Goal: Information Seeking & Learning: Learn about a topic

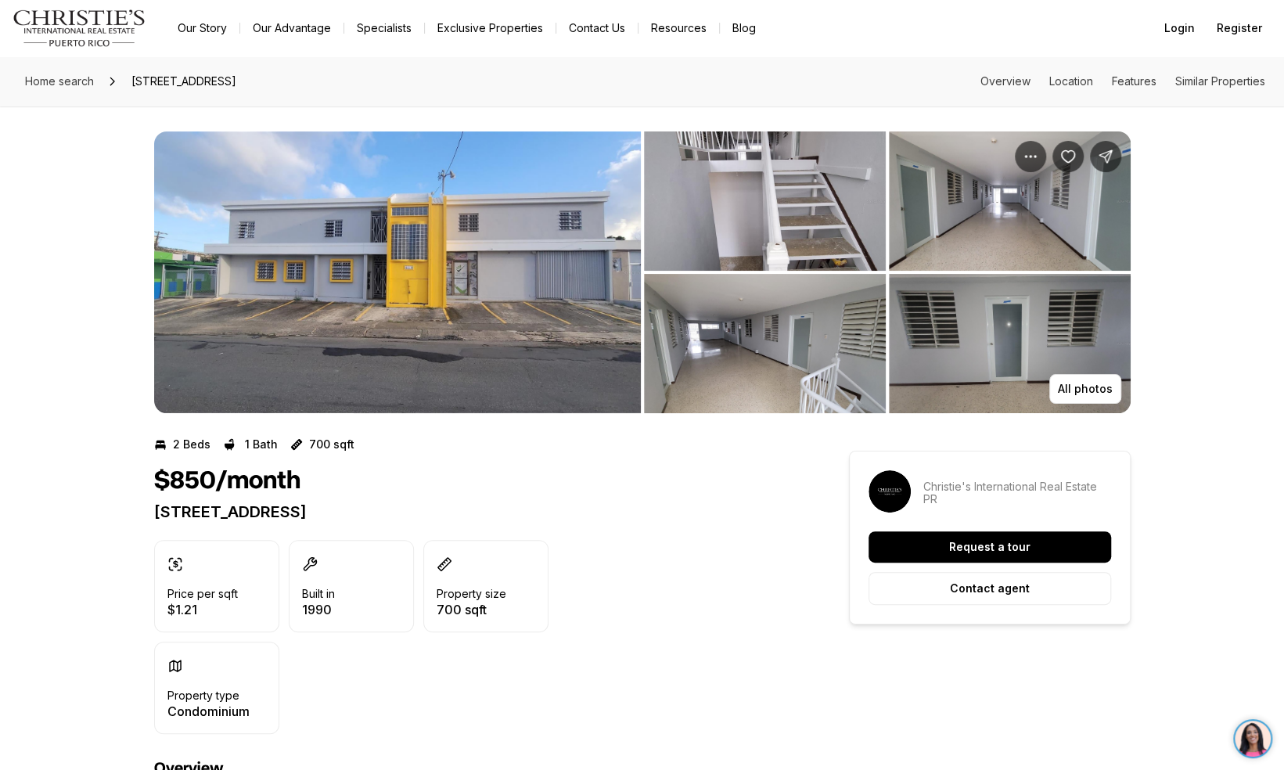
click at [363, 299] on img "View image gallery" at bounding box center [397, 272] width 487 height 282
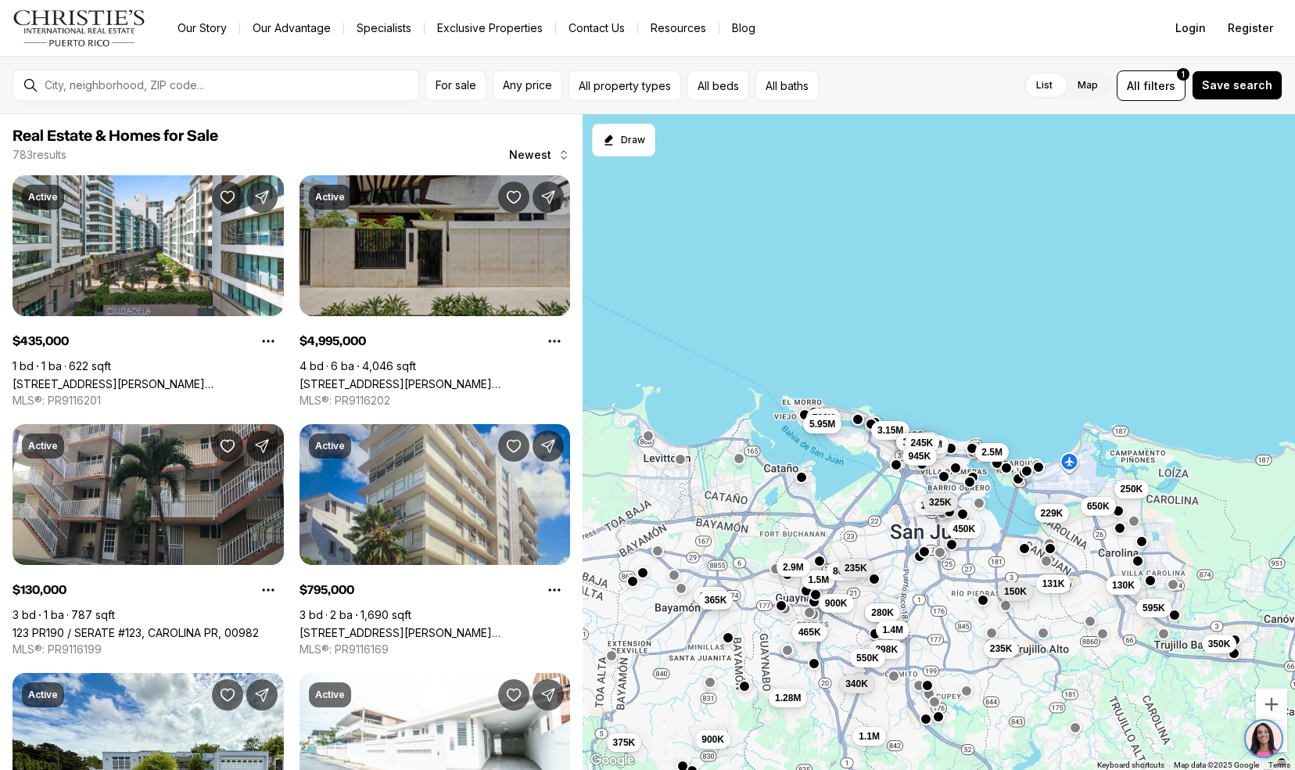
click at [347, 377] on link "1211 LUCHETTI, SAN JUAN PR, 00907" at bounding box center [435, 383] width 271 height 13
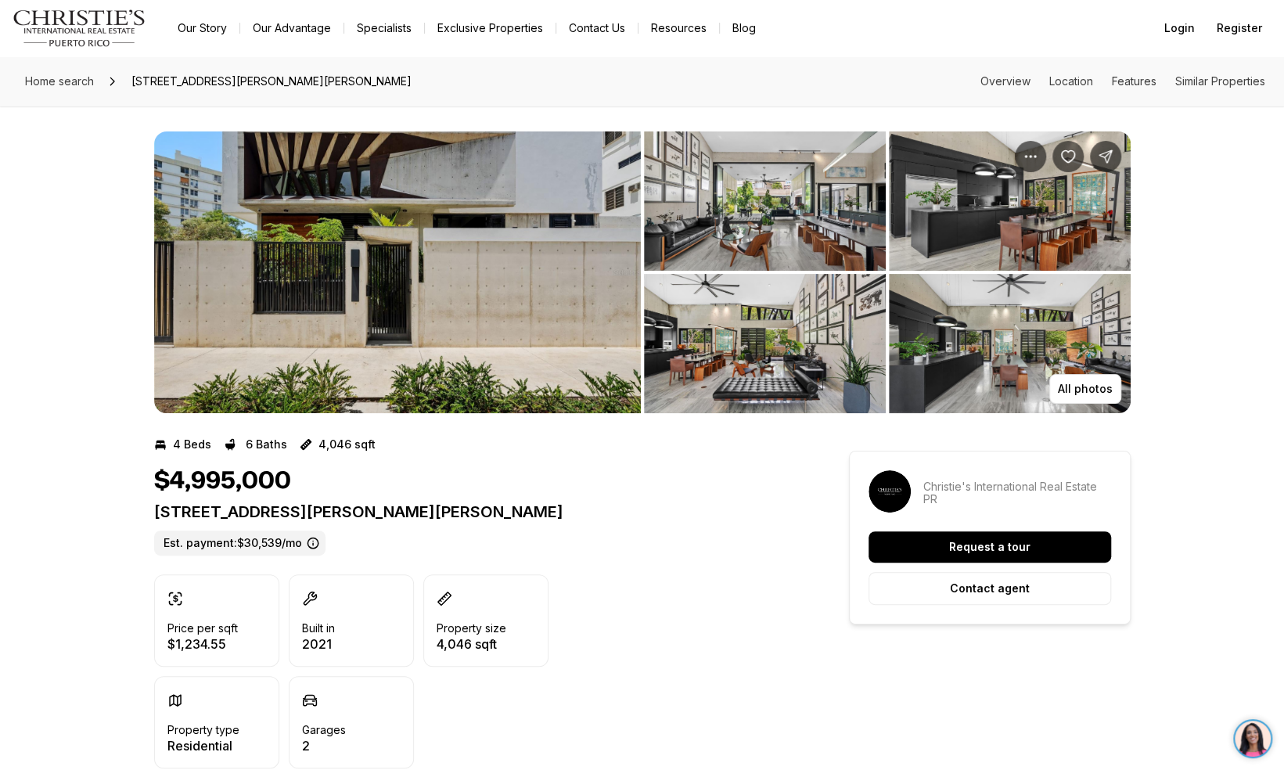
click at [350, 265] on img "View image gallery" at bounding box center [397, 272] width 487 height 282
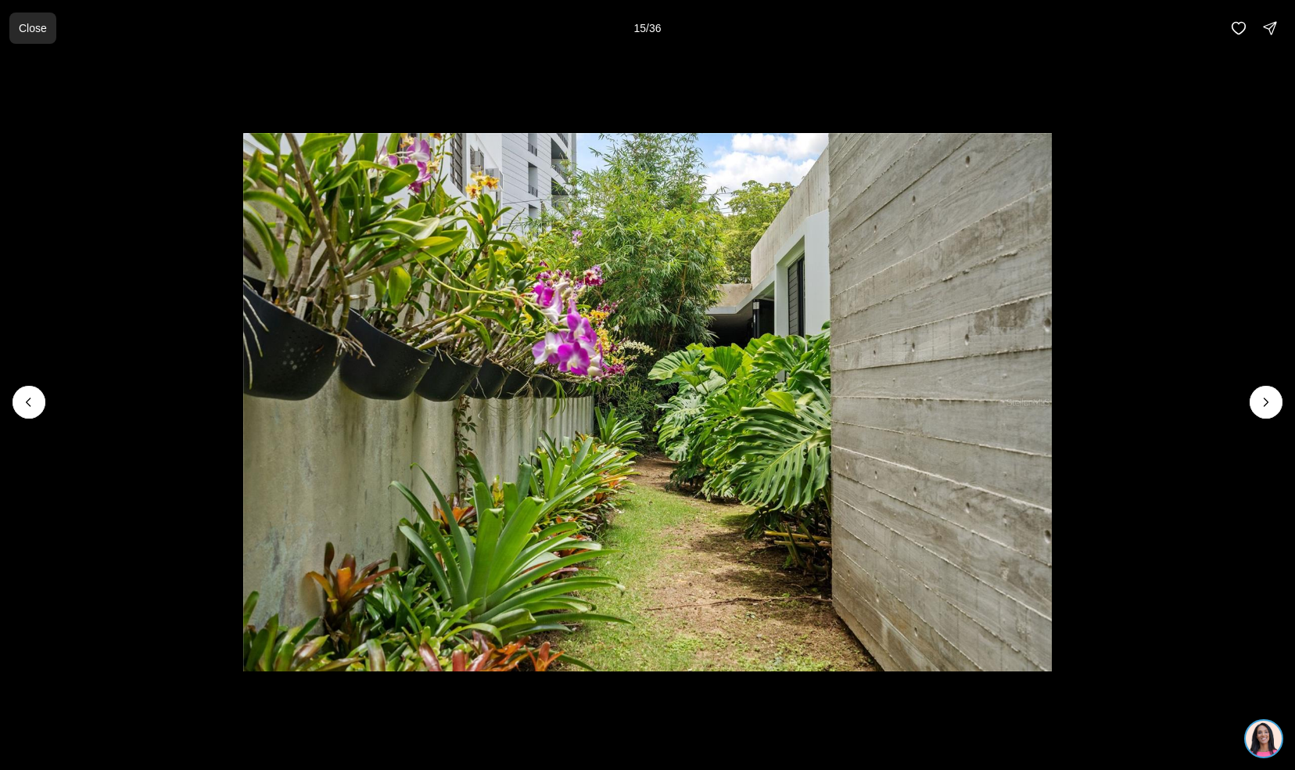
click at [19, 41] on button "Close" at bounding box center [32, 28] width 47 height 31
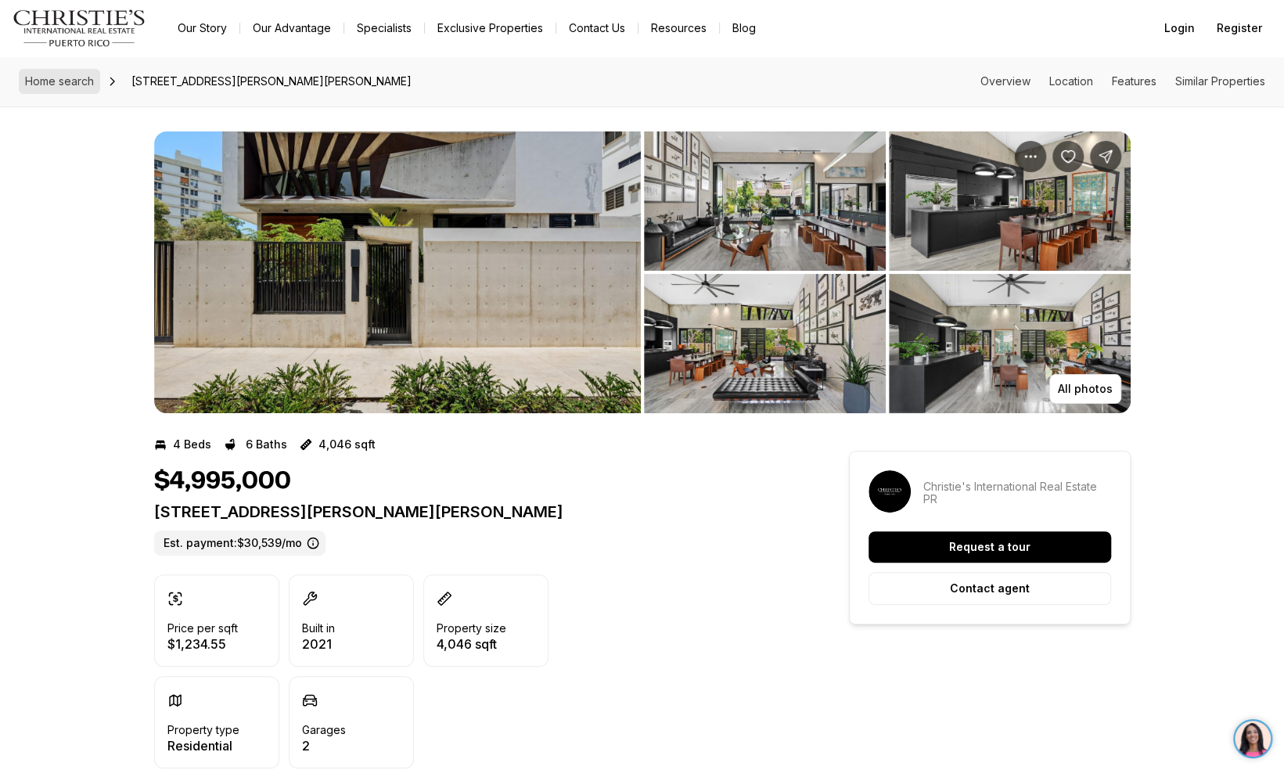
click at [55, 87] on span "Home search" at bounding box center [59, 80] width 69 height 13
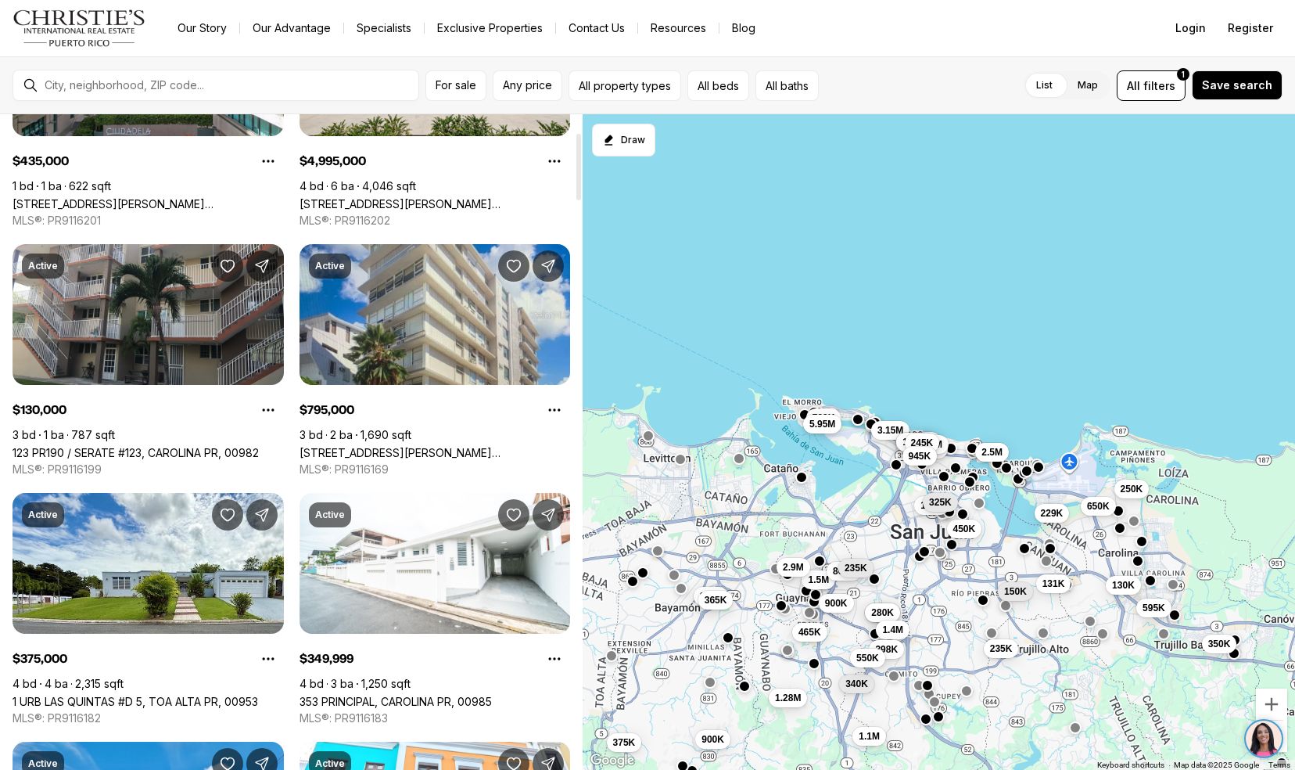
scroll to position [178, 0]
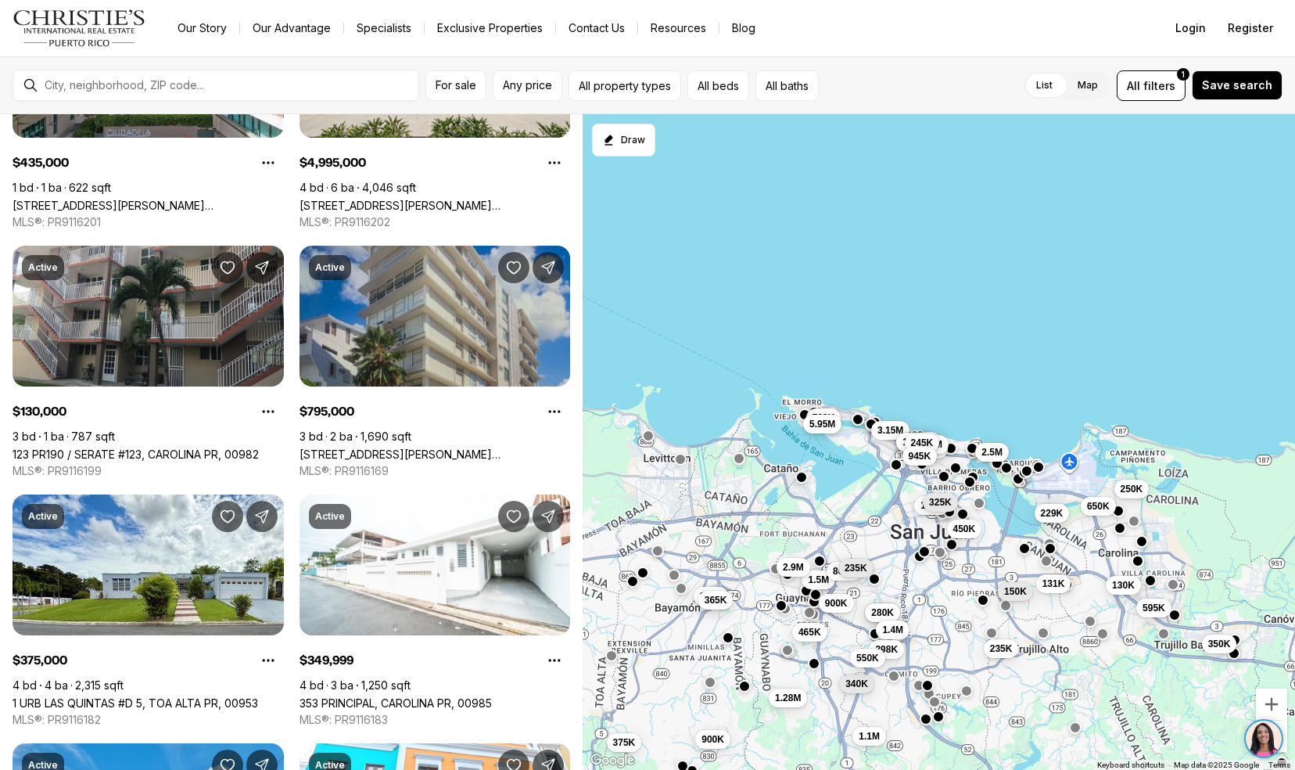
click at [345, 447] on link "69 SANTIAGO IGLESIA #5A, SAN JUAN PR, 00907" at bounding box center [435, 453] width 271 height 13
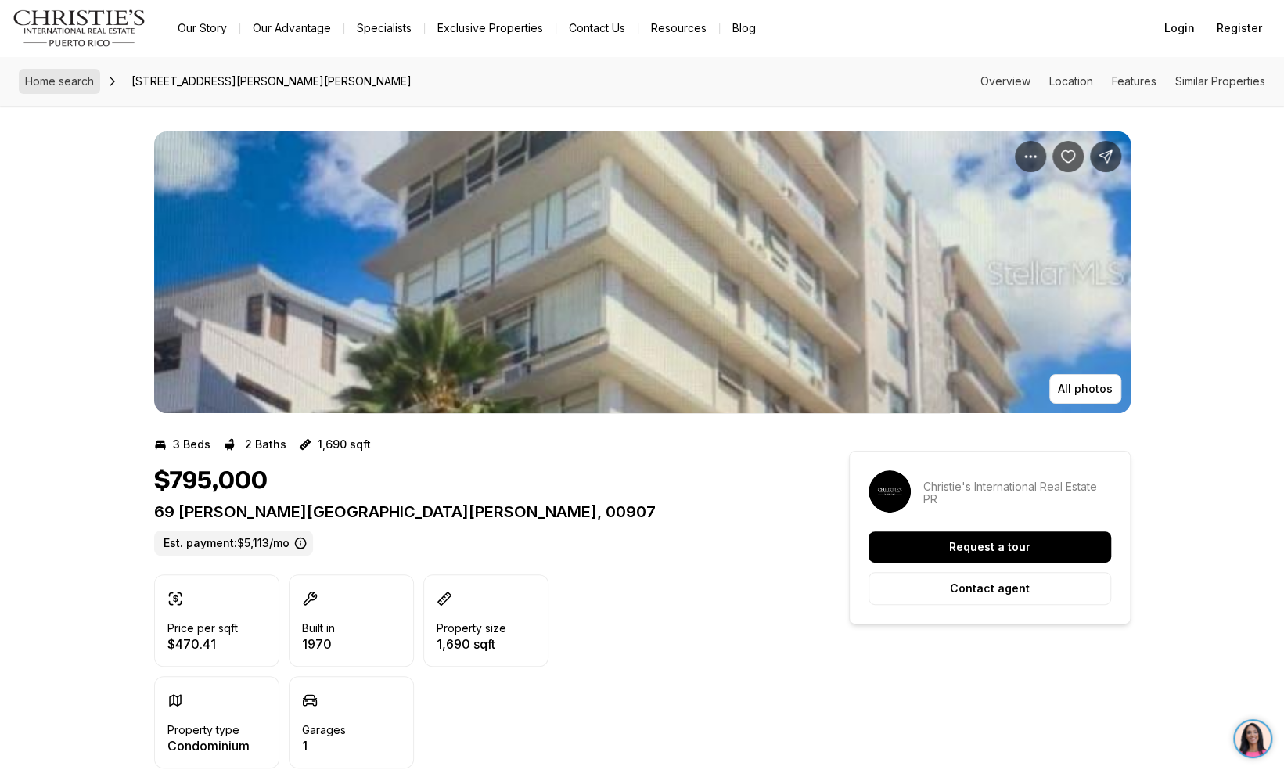
click at [87, 81] on span "Home search" at bounding box center [59, 80] width 69 height 13
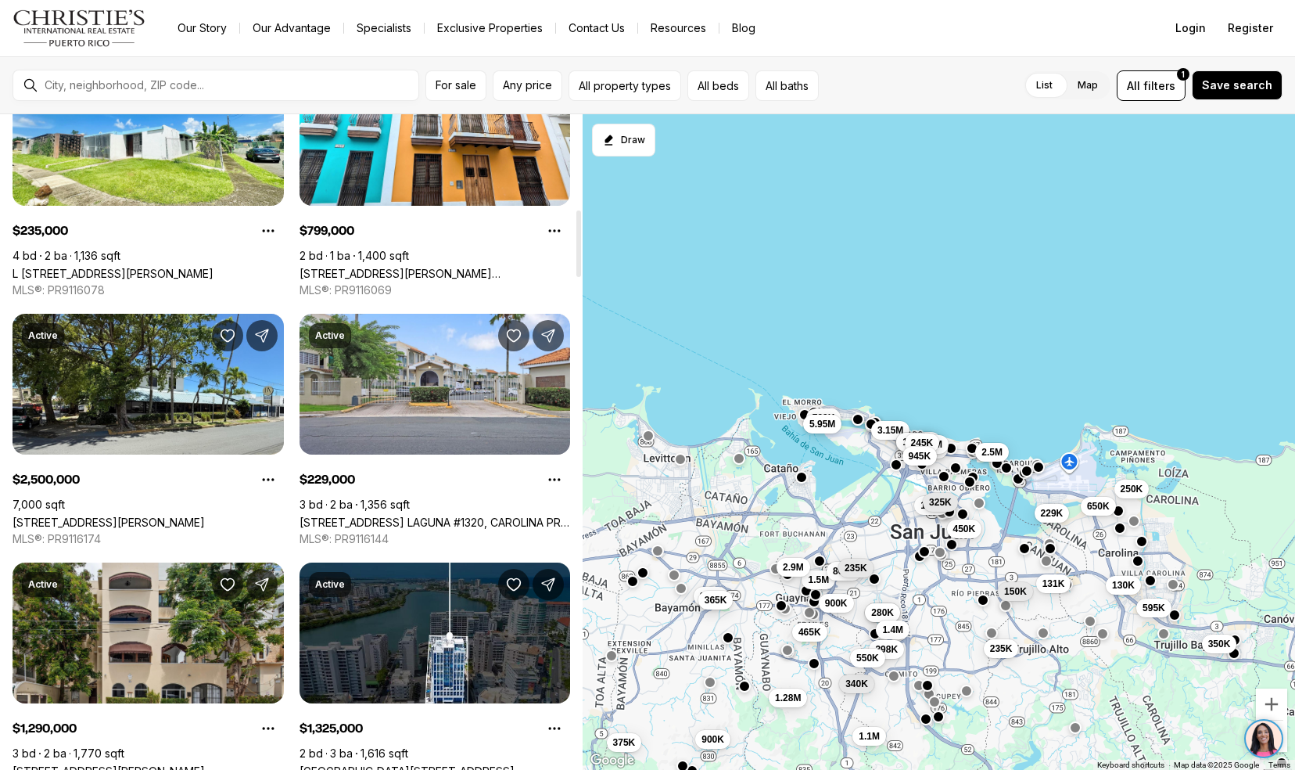
scroll to position [928, 0]
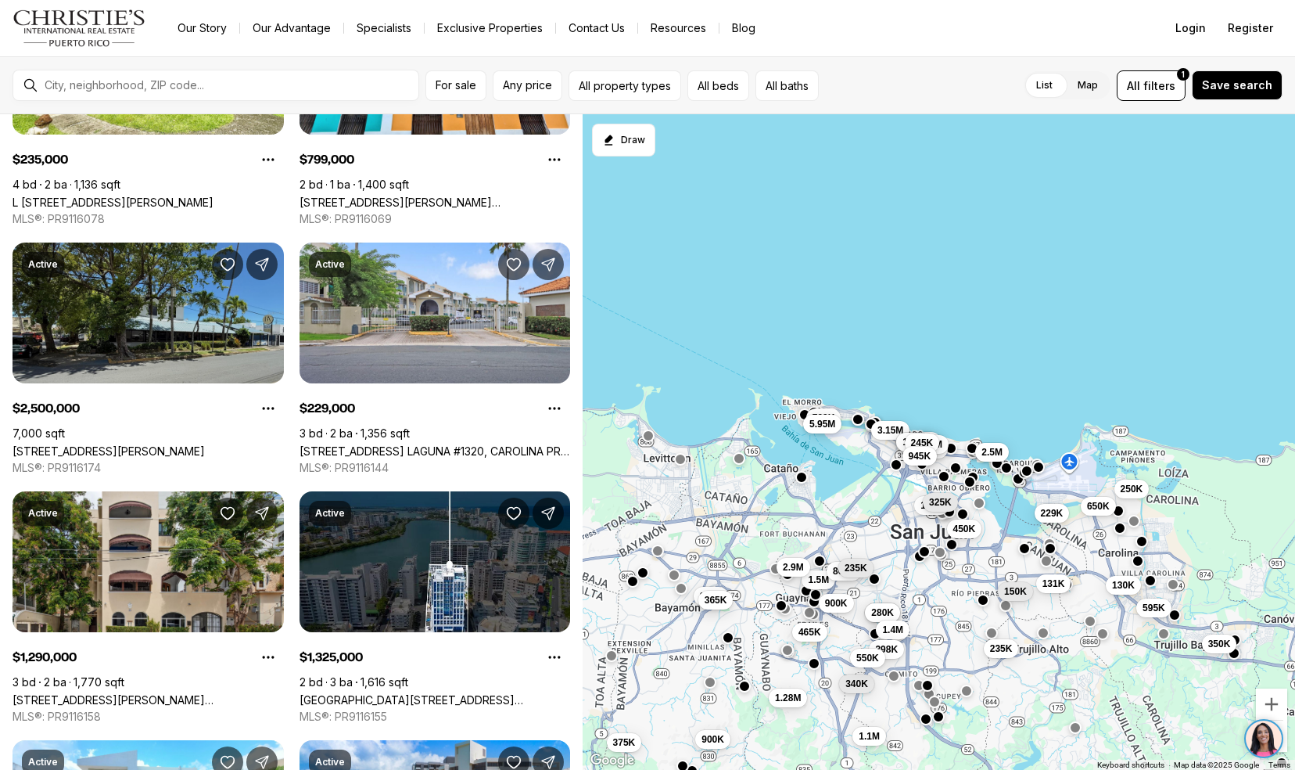
click at [39, 444] on link "33 & 35 CAOBA, SAN JUAN PR, 00913" at bounding box center [109, 450] width 192 height 13
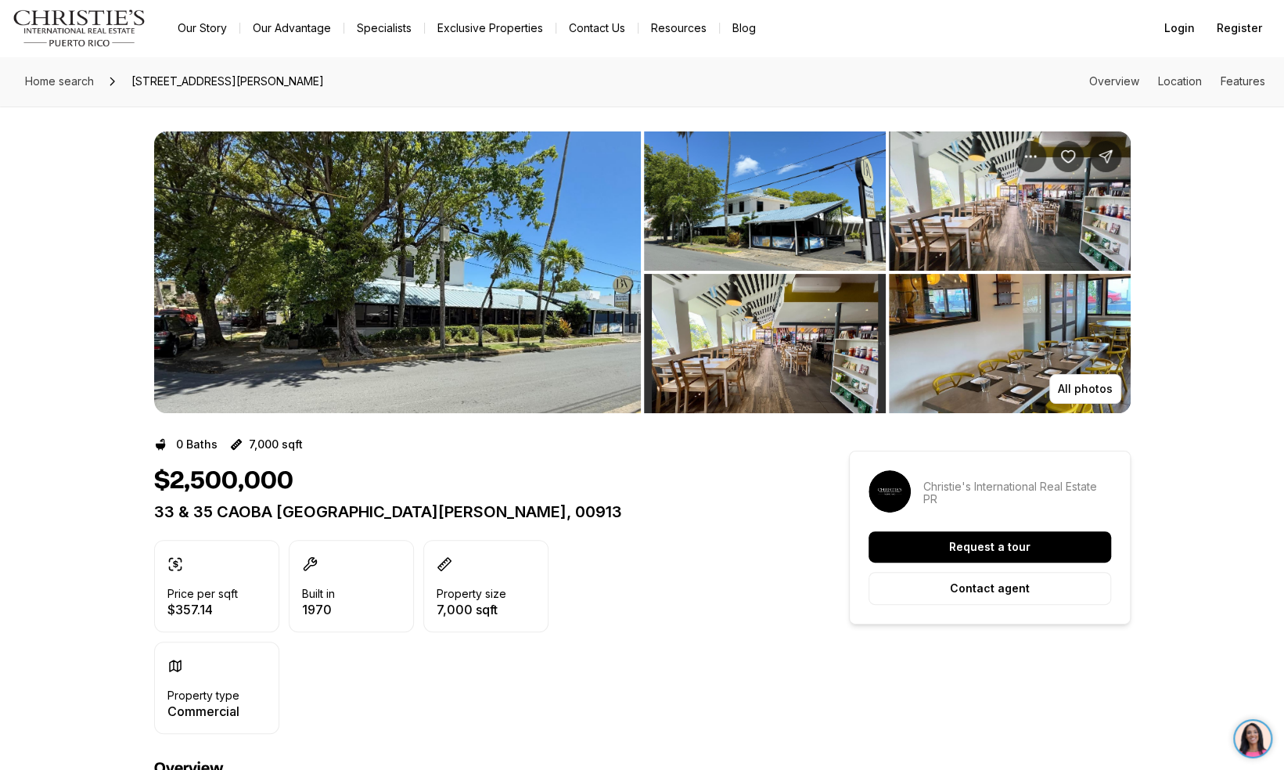
click at [112, 81] on icon at bounding box center [112, 81] width 13 height 13
click at [70, 86] on span "Home search" at bounding box center [59, 80] width 69 height 13
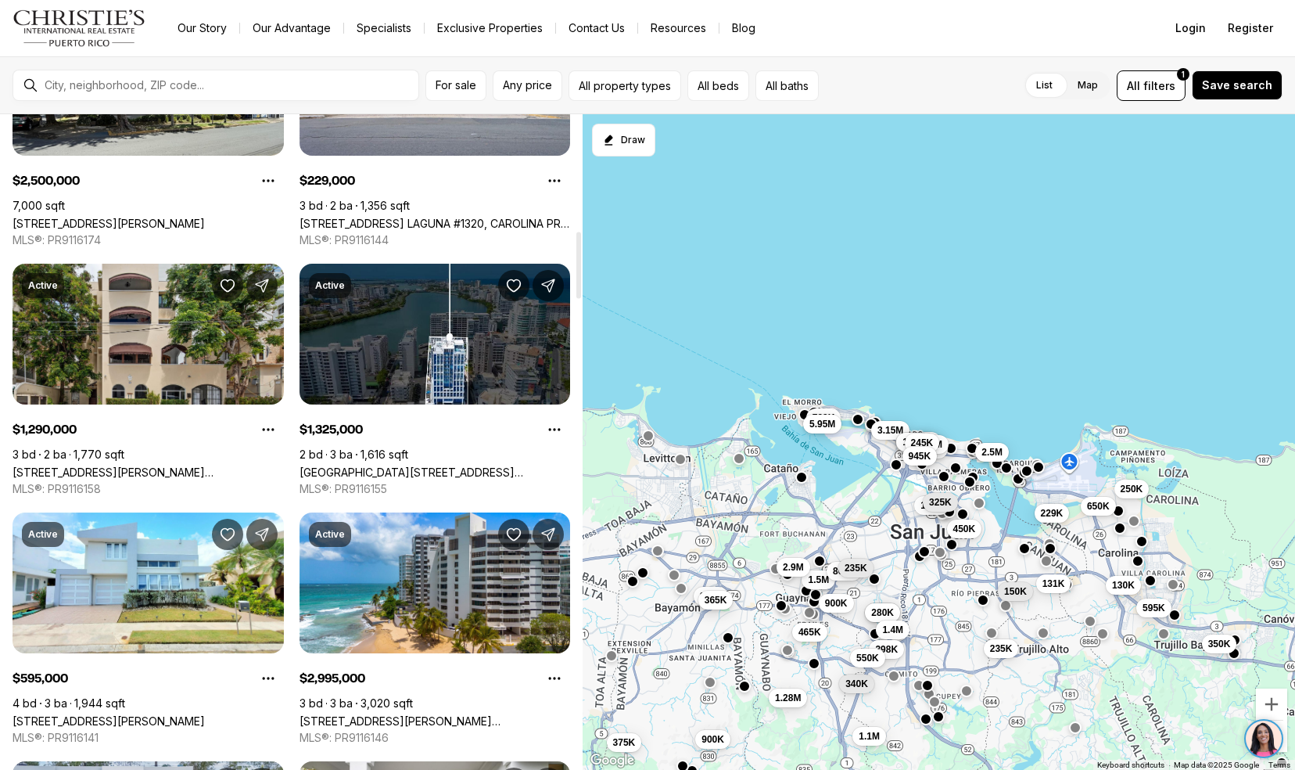
scroll to position [1156, 0]
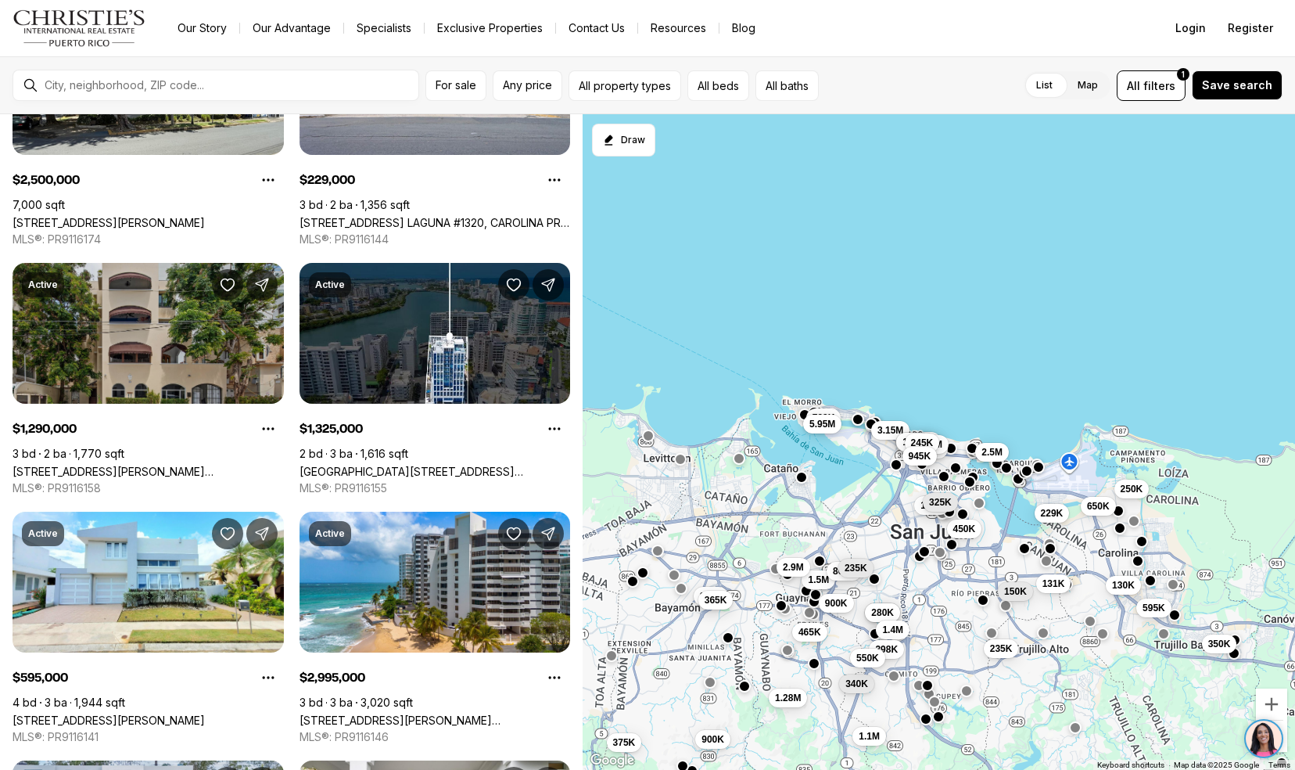
click at [38, 465] on link "[STREET_ADDRESS][PERSON_NAME][PERSON_NAME]" at bounding box center [148, 471] width 271 height 13
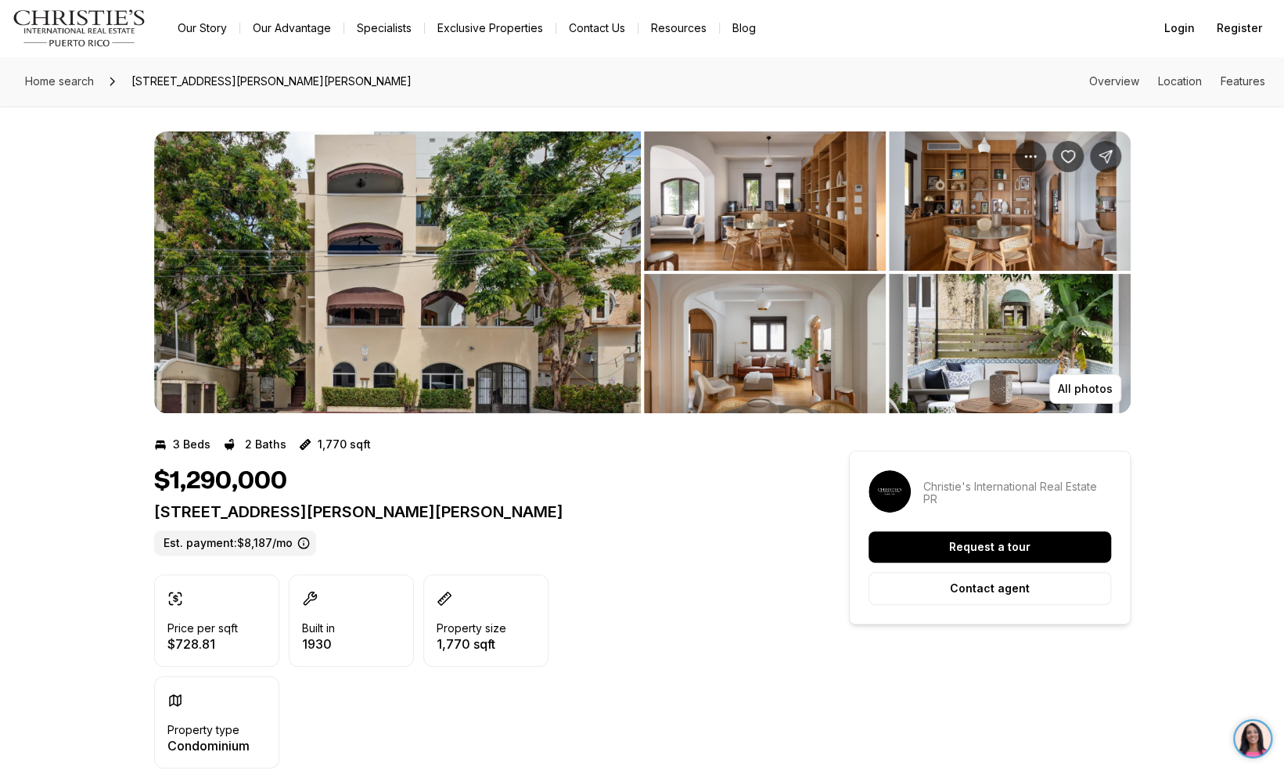
click at [17, 11] on img "Main navigation" at bounding box center [80, 28] width 134 height 38
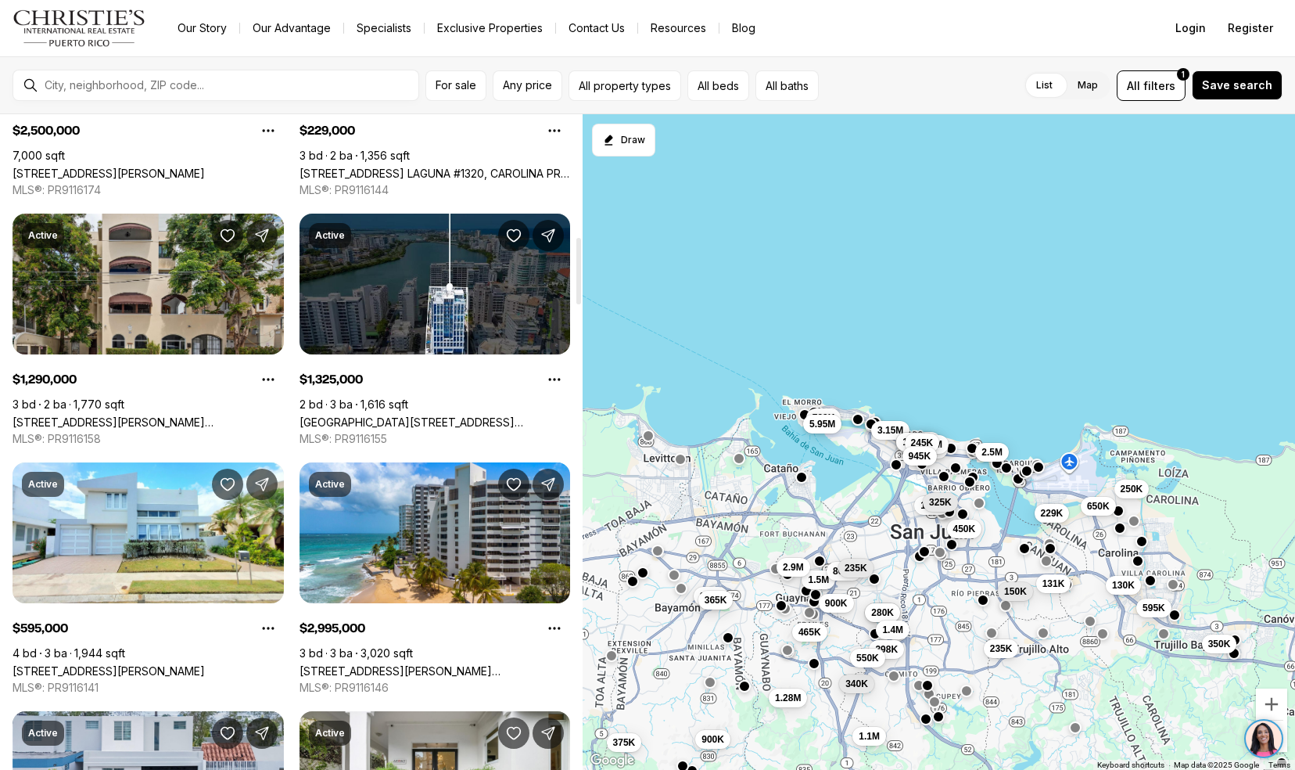
scroll to position [1210, 0]
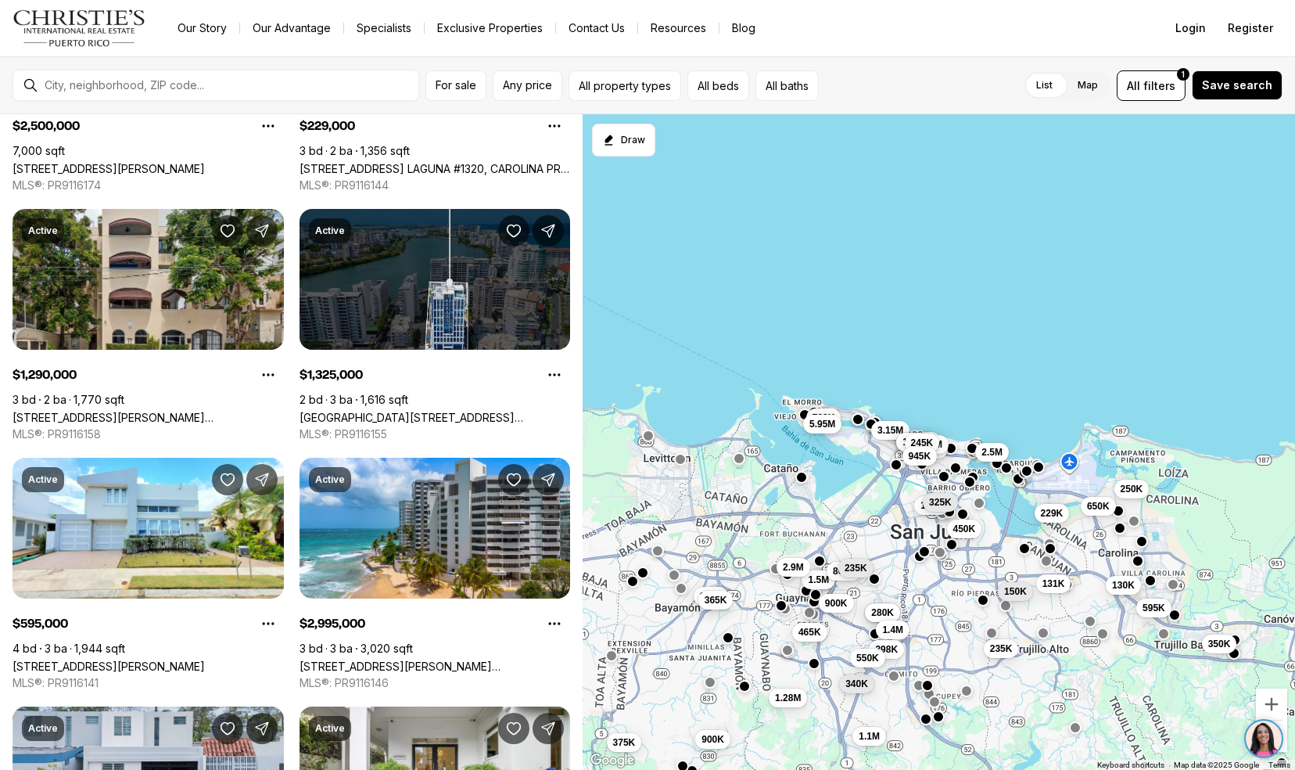
click at [352, 411] on link "Condado Blu DELCASSE ST. #901, SAN JUAN PR, 00907" at bounding box center [435, 417] width 271 height 13
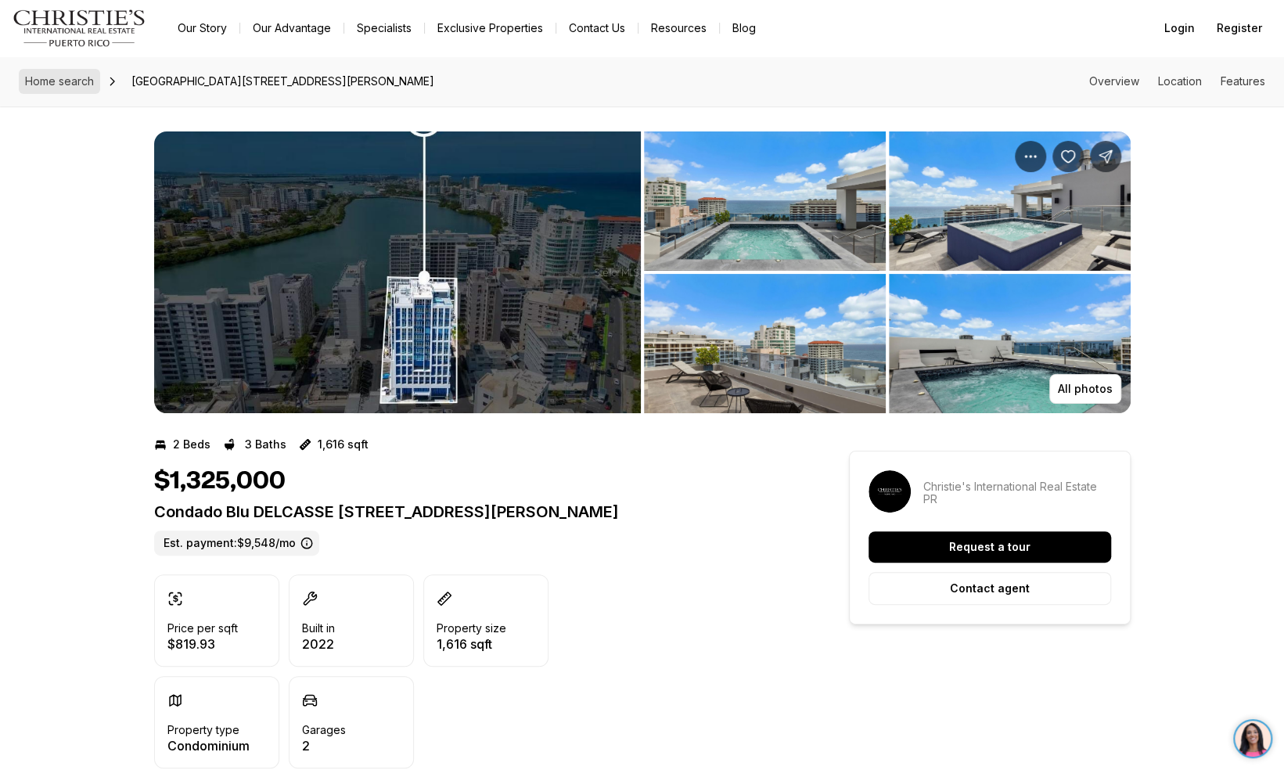
click at [47, 83] on span "Home search" at bounding box center [59, 80] width 69 height 13
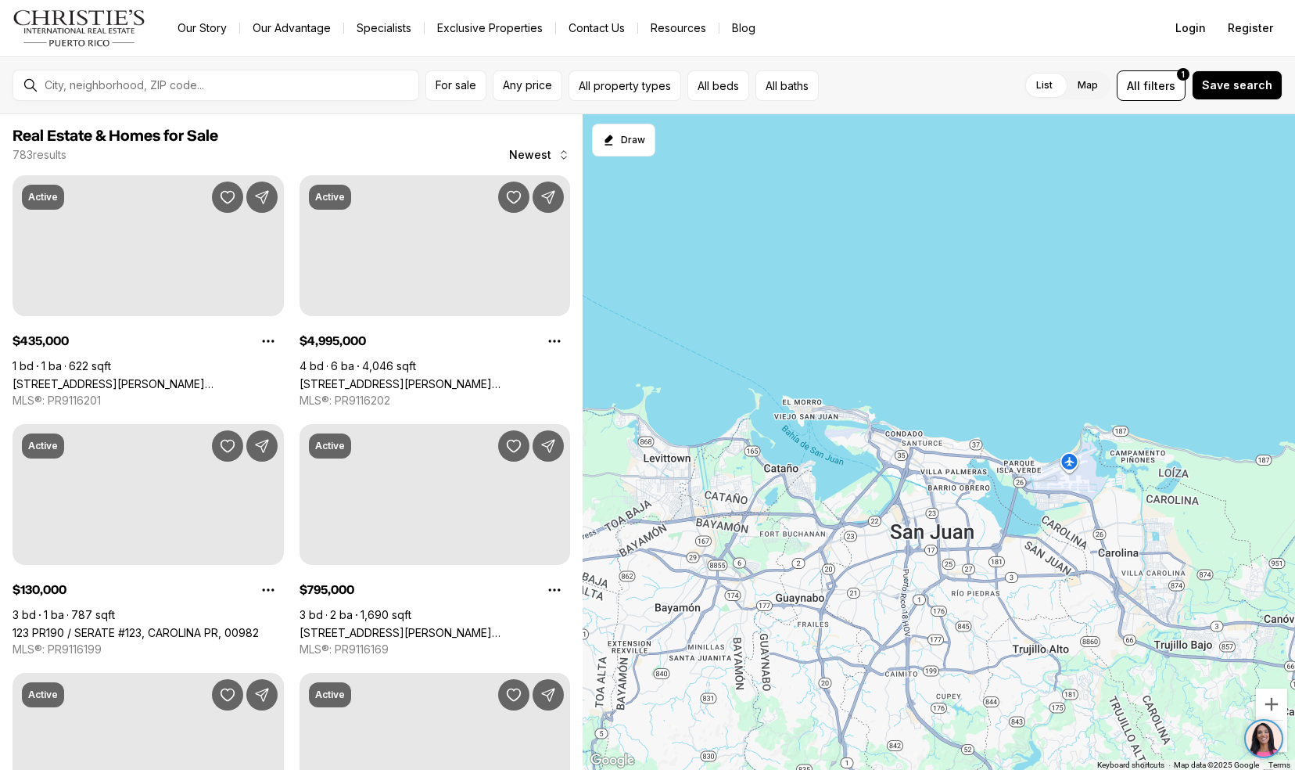
scroll to position [1210, 0]
